Goal: Task Accomplishment & Management: Use online tool/utility

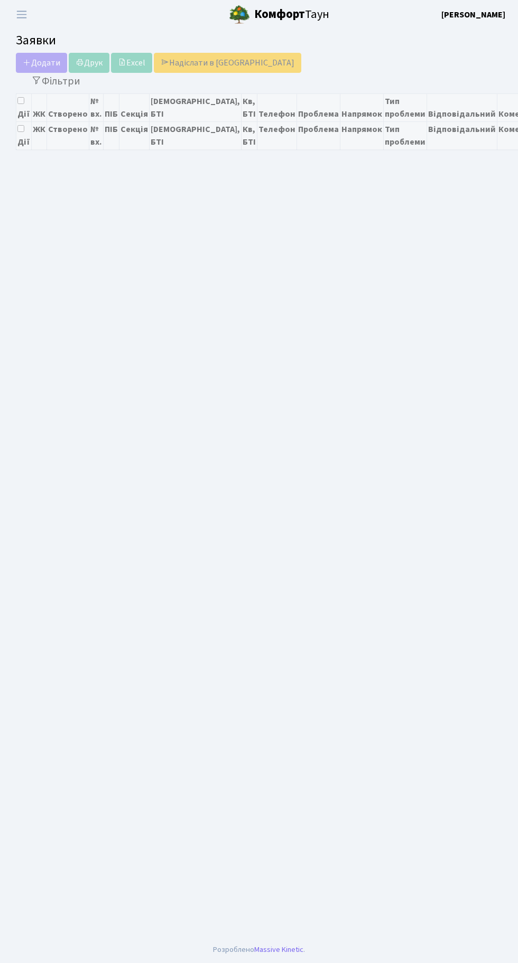
select select "25"
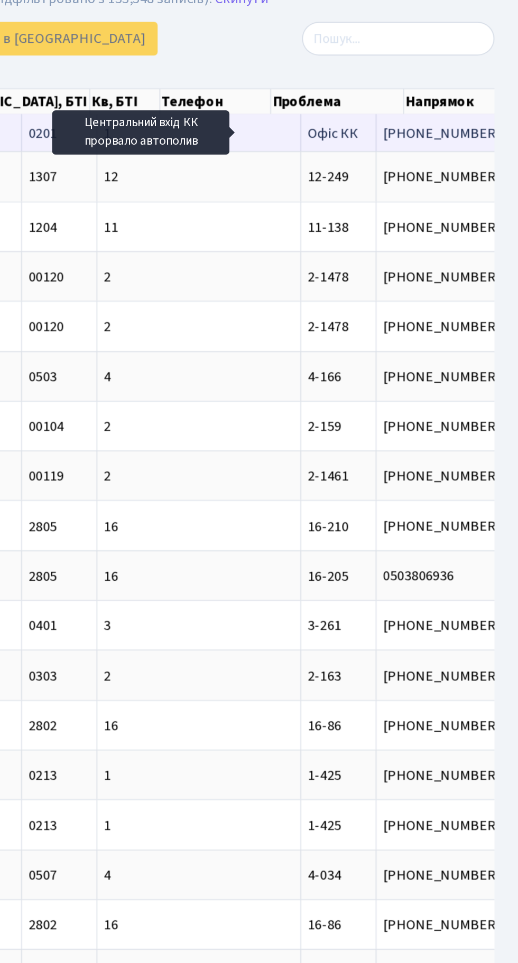
scroll to position [0, 116]
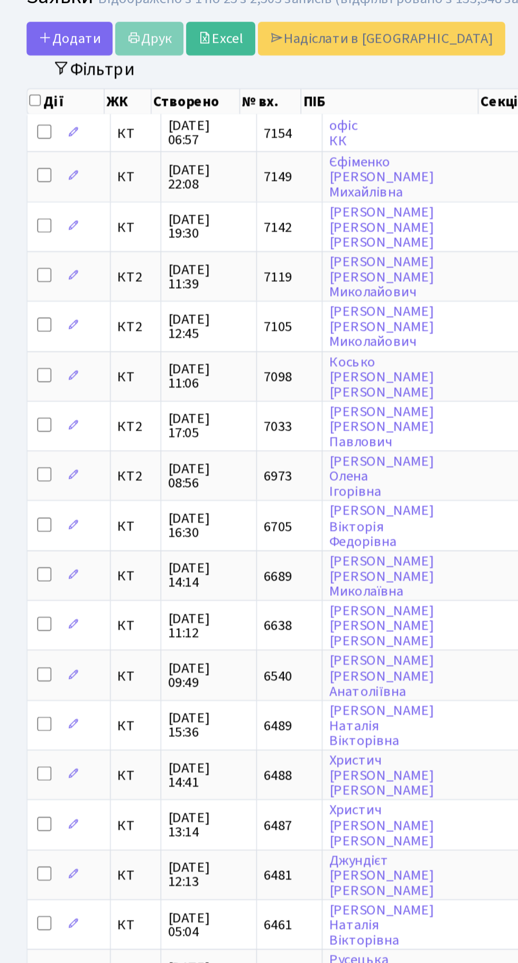
click at [22, 104] on input "checkbox" at bounding box center [20, 102] width 7 height 7
checkbox input "true"
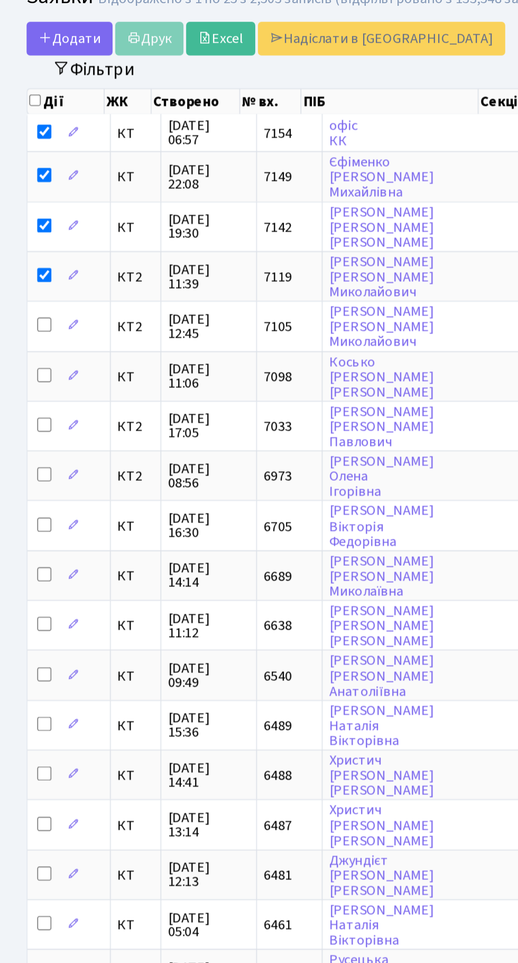
checkbox input "true"
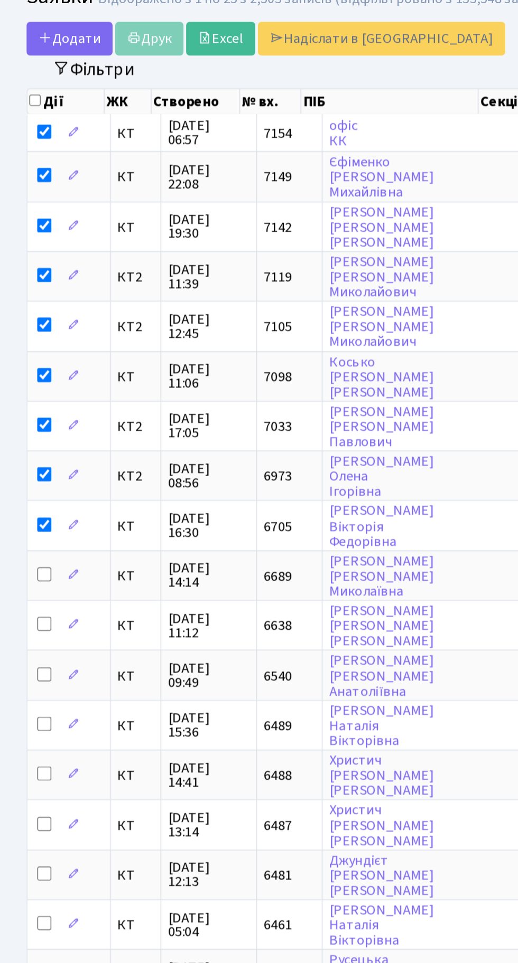
checkbox input "true"
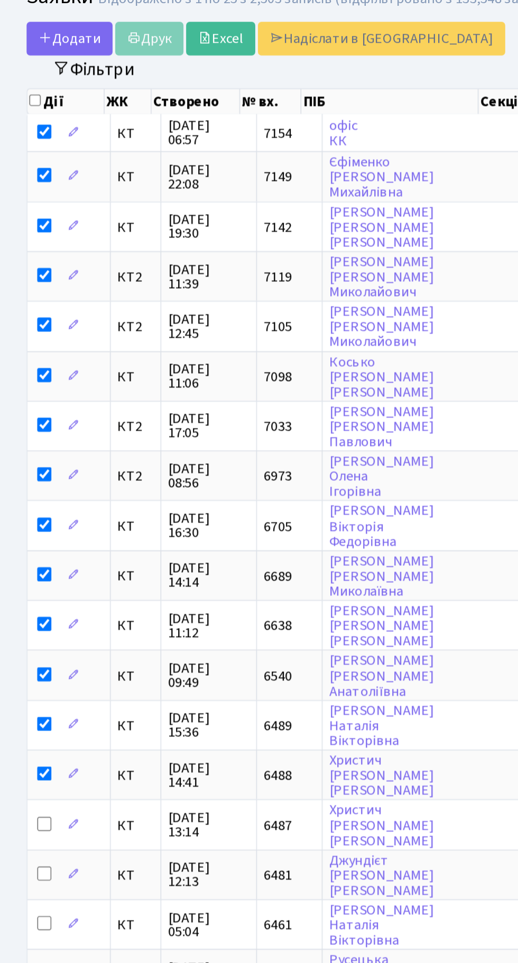
checkbox input "true"
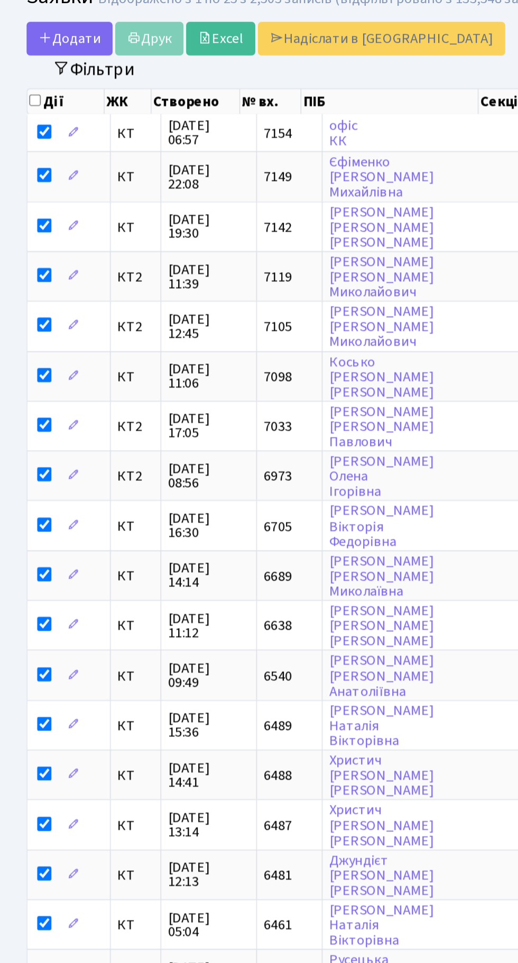
checkbox input "true"
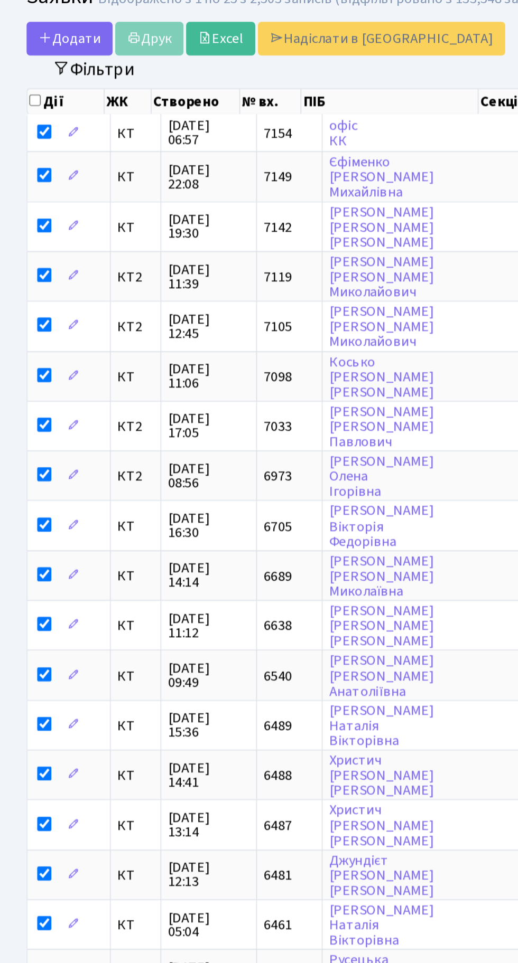
checkbox input "true"
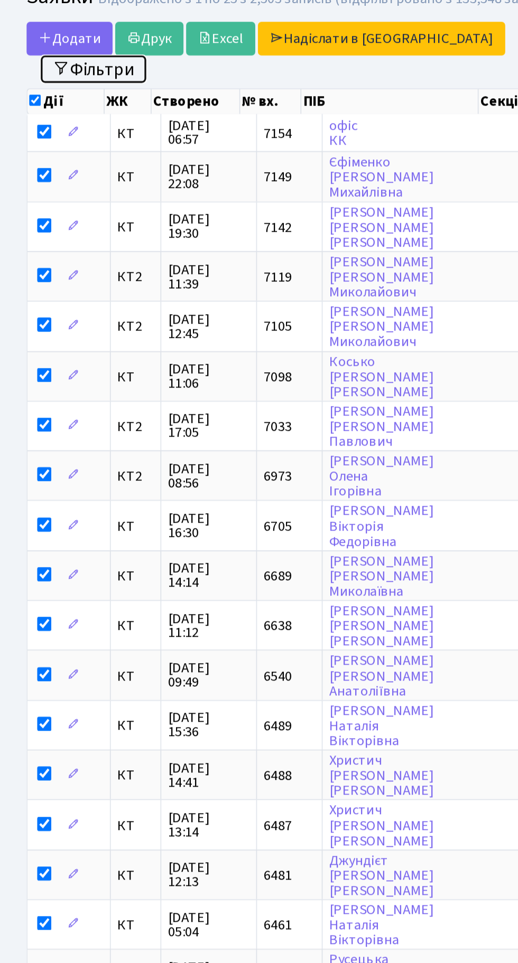
click at [27, 90] on button "Фільтри" at bounding box center [55, 84] width 63 height 16
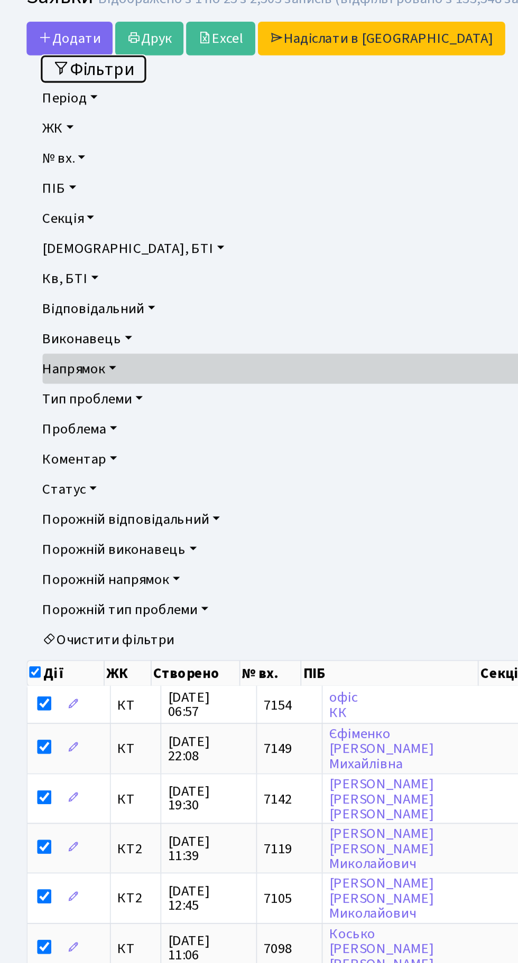
click at [49, 80] on button "Фільтри" at bounding box center [55, 84] width 63 height 16
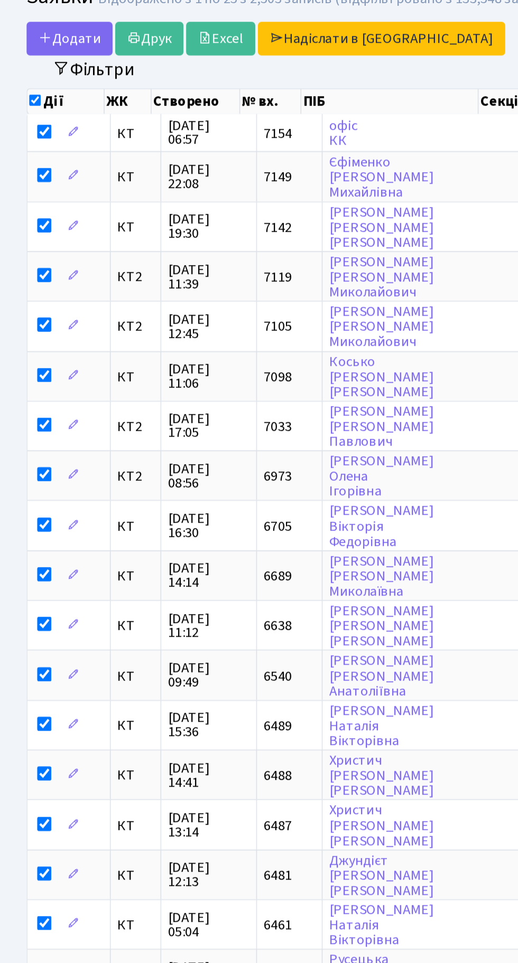
click at [19, 100] on input "checkbox" at bounding box center [20, 102] width 7 height 7
checkbox input "false"
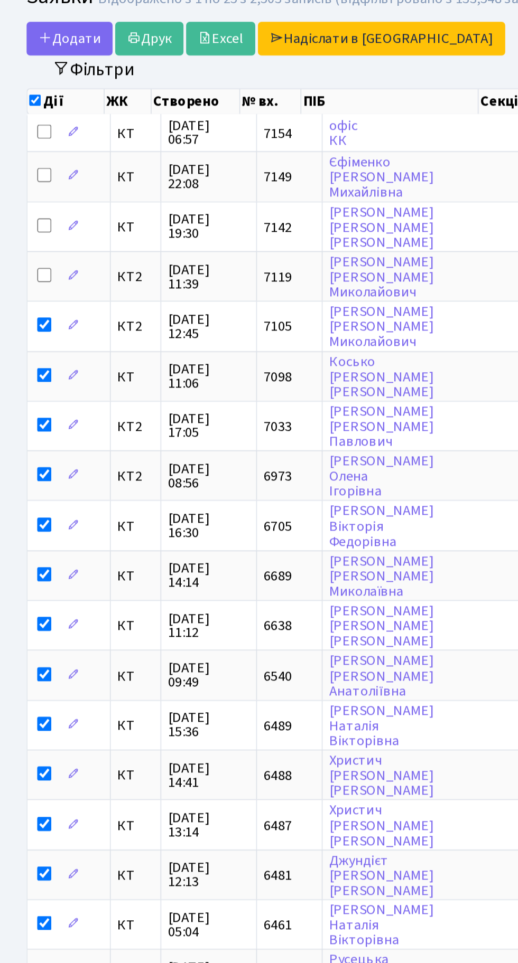
checkbox input "false"
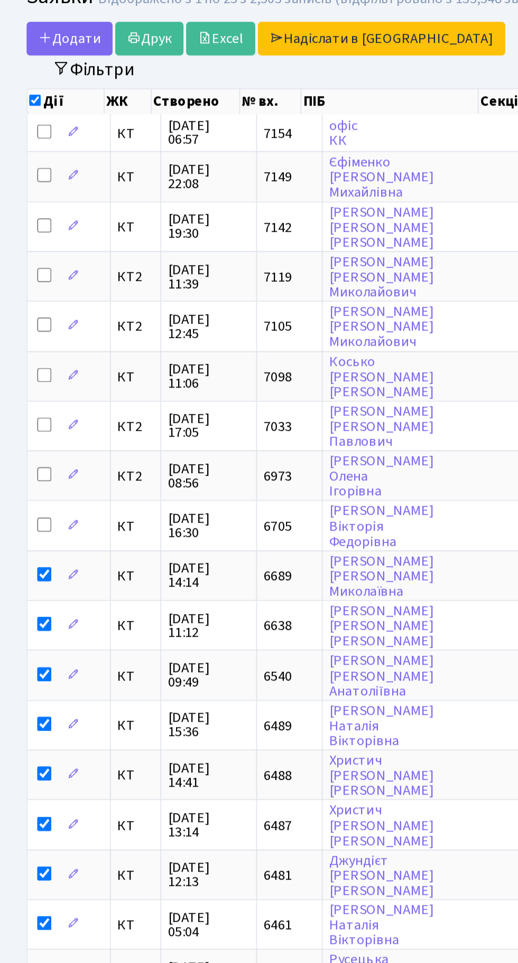
checkbox input "false"
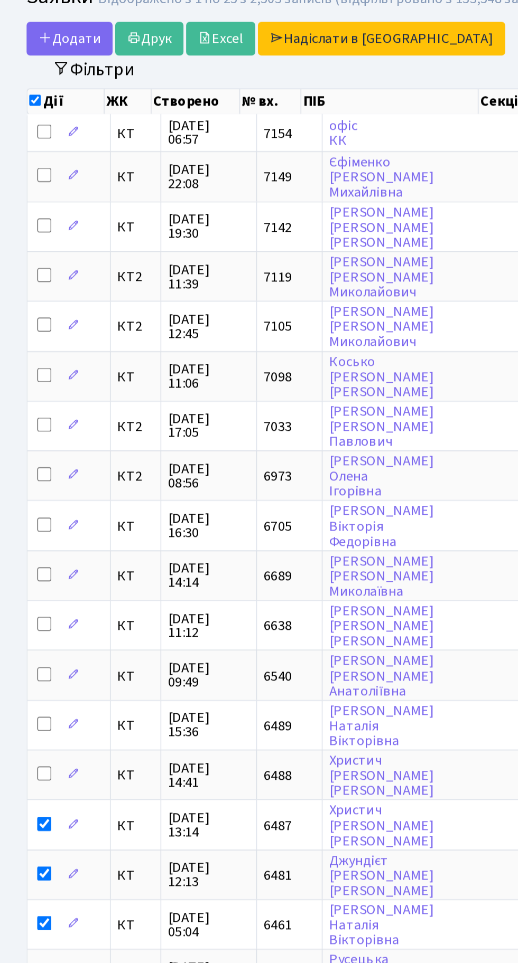
checkbox input "false"
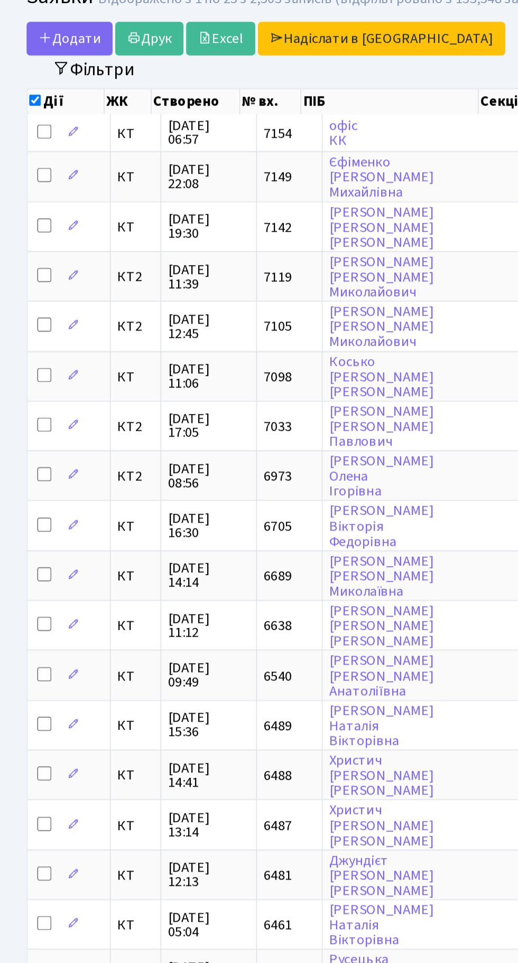
checkbox input "false"
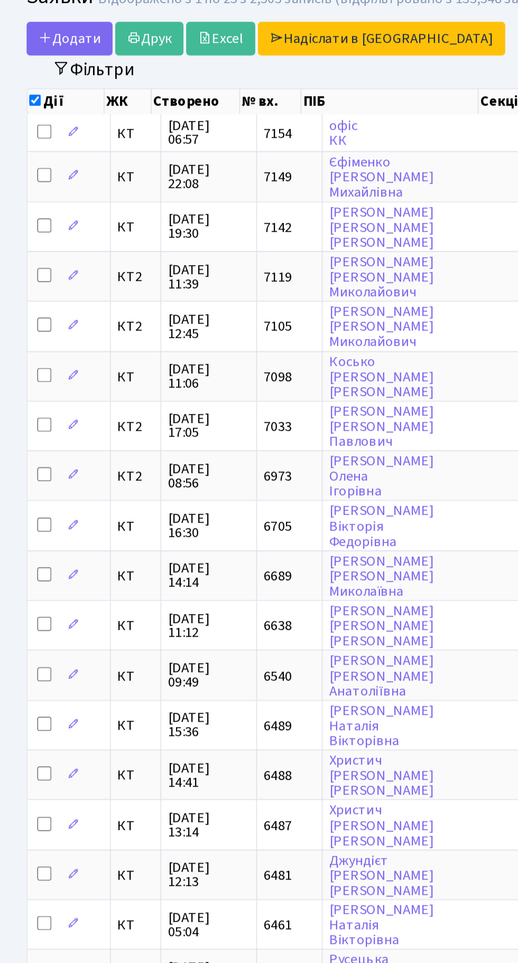
checkbox input "false"
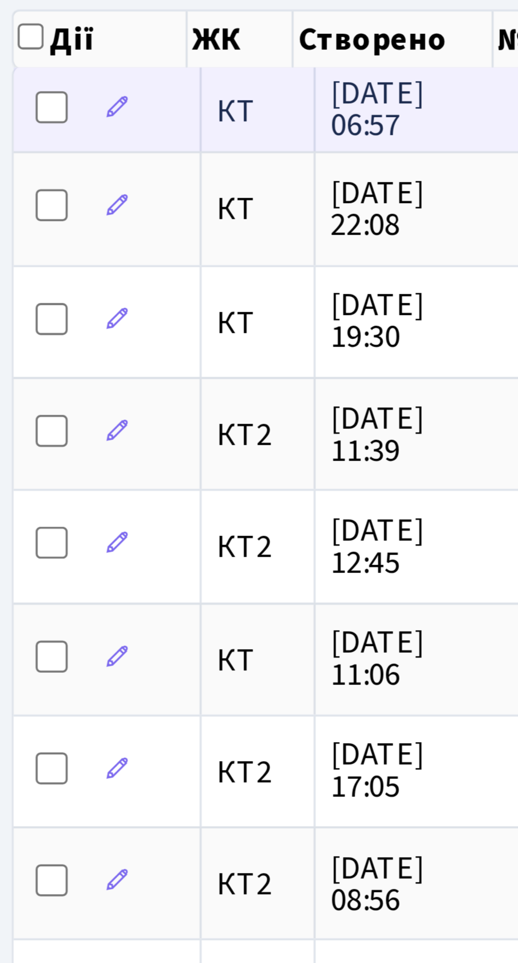
click at [27, 118] on input "checkbox" at bounding box center [26, 121] width 8 height 8
checkbox input "true"
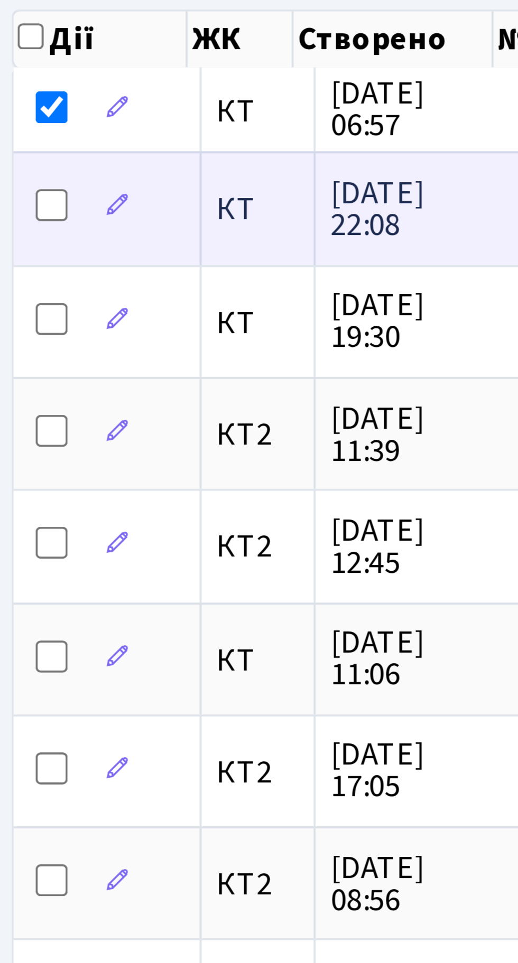
click at [24, 145] on input "checkbox" at bounding box center [26, 147] width 8 height 8
checkbox input "true"
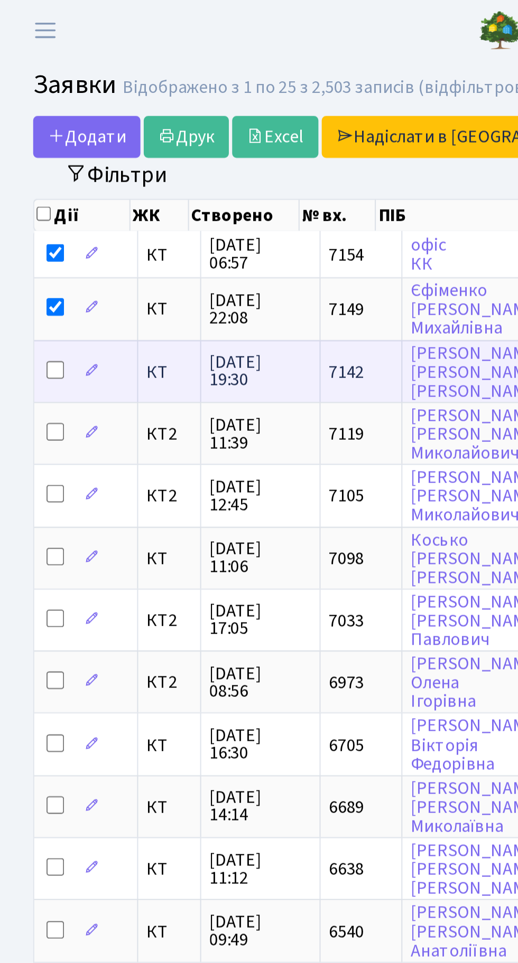
click at [24, 175] on input "checkbox" at bounding box center [26, 177] width 8 height 8
checkbox input "true"
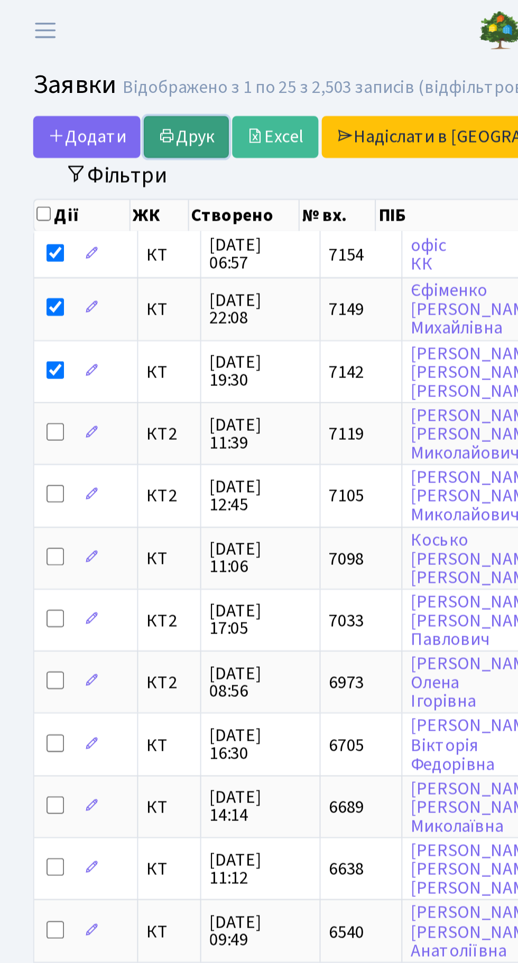
click at [88, 62] on link "Друк" at bounding box center [89, 65] width 41 height 20
